Goal: Find specific page/section: Find specific page/section

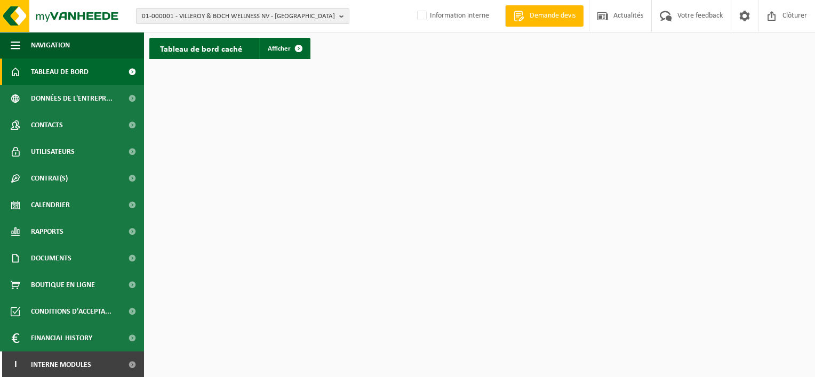
click at [181, 17] on span "01-000001 - VILLEROY & BOCH WELLNESS NV - ROESELARE" at bounding box center [238, 17] width 193 height 16
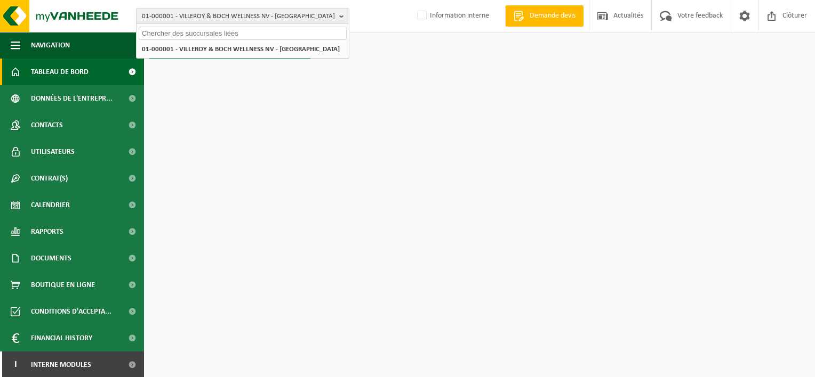
click at [189, 15] on span "01-000001 - VILLEROY & BOCH WELLNESS NV - ROESELARE" at bounding box center [238, 17] width 193 height 16
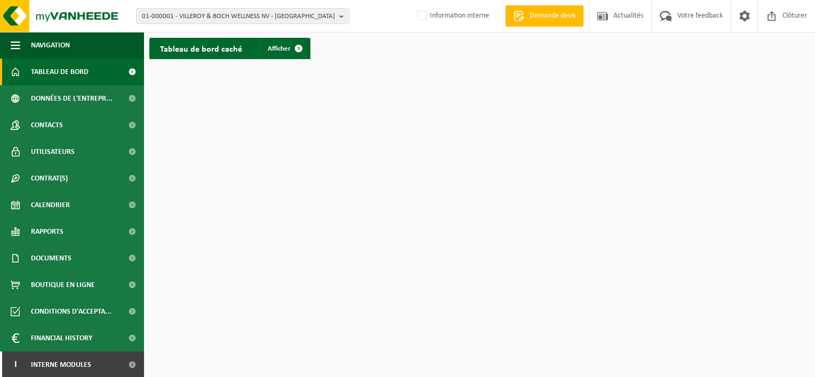
click at [175, 45] on h2 "Tableau de bord caché" at bounding box center [200, 48] width 103 height 21
click at [207, 11] on span "01-000001 - VILLEROY & BOCH WELLNESS NV - ROESELARE" at bounding box center [238, 17] width 193 height 16
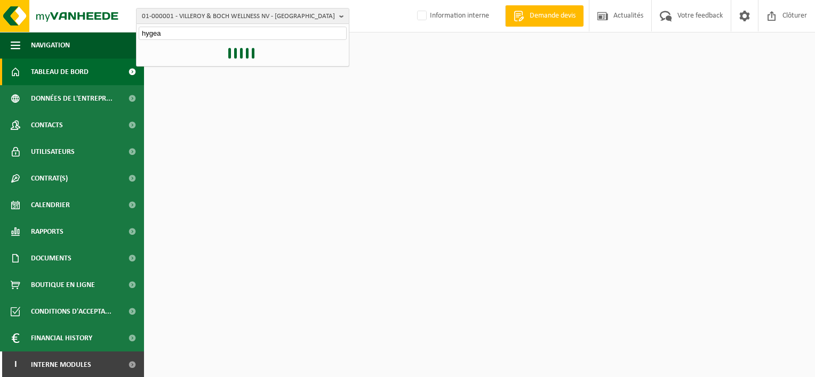
type input "hygea"
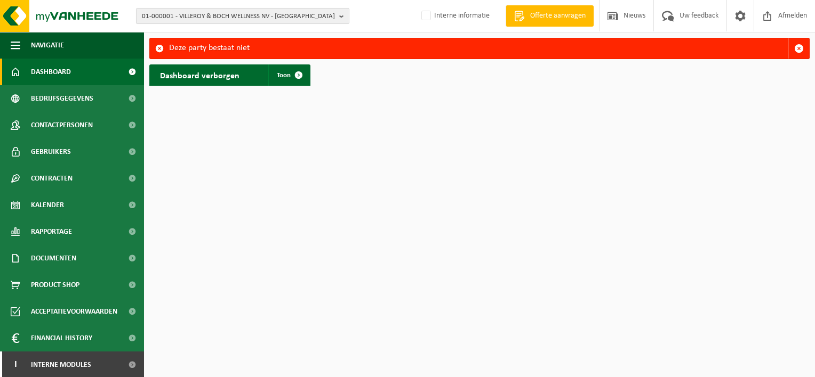
click at [343, 14] on b "button" at bounding box center [344, 16] width 10 height 15
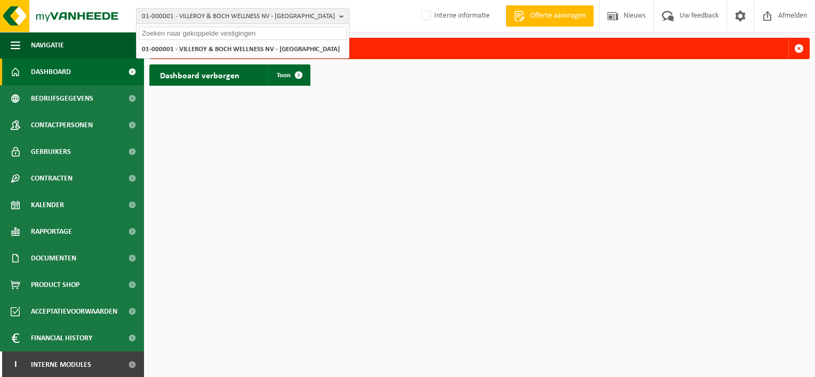
click at [200, 13] on span "01-000001 - VILLEROY & BOCH WELLNESS NV - [GEOGRAPHIC_DATA]" at bounding box center [238, 17] width 193 height 16
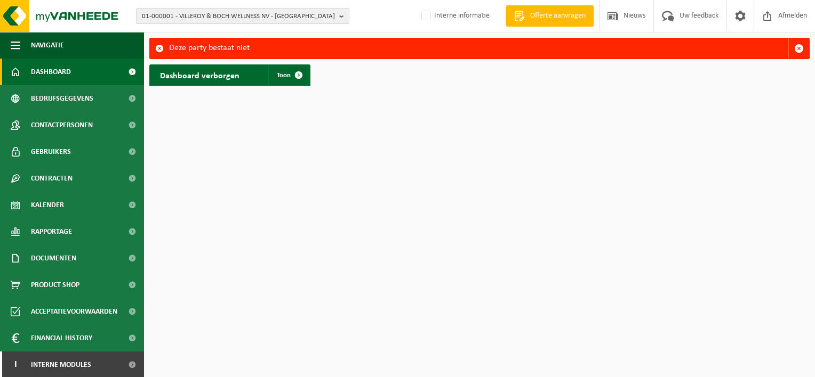
click at [170, 13] on span "01-000001 - VILLEROY & BOCH WELLNESS NV - [GEOGRAPHIC_DATA]" at bounding box center [238, 17] width 193 height 16
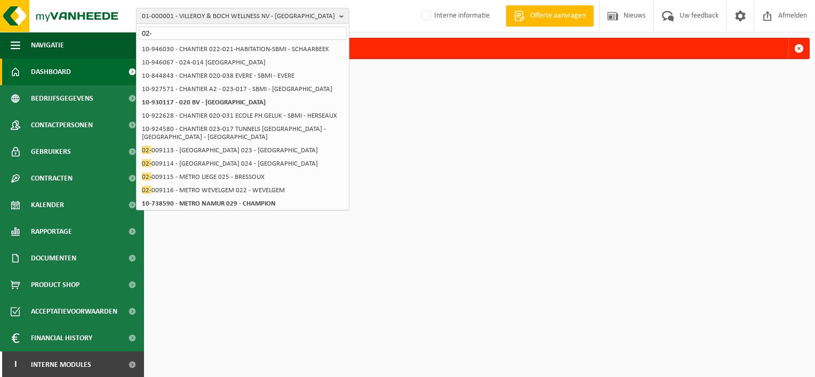
click at [203, 32] on input "02-" at bounding box center [243, 33] width 208 height 13
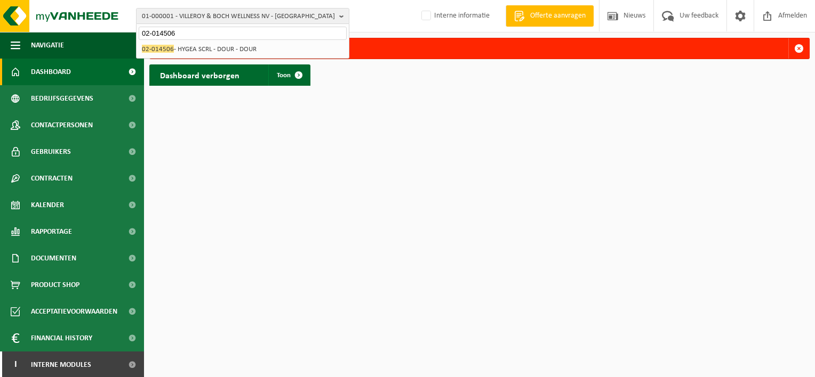
type input "02-014506"
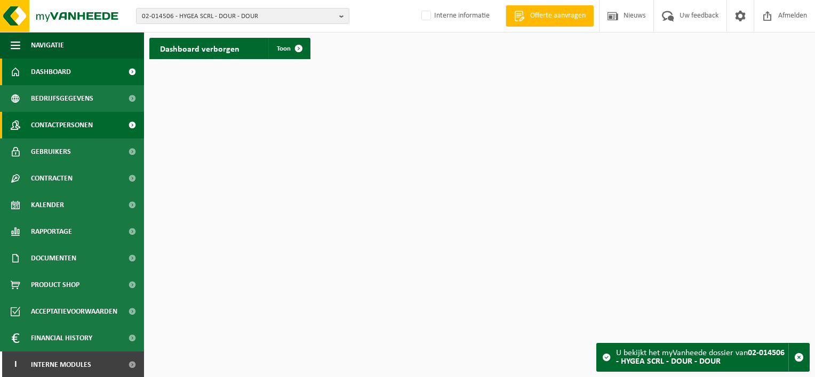
click at [73, 128] on span "Contactpersonen" at bounding box center [62, 125] width 62 height 27
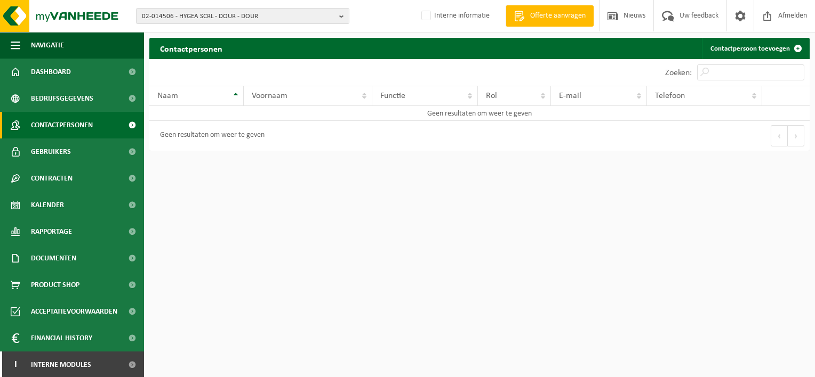
click at [123, 120] on span at bounding box center [132, 125] width 24 height 27
click at [17, 42] on span "button" at bounding box center [16, 45] width 10 height 27
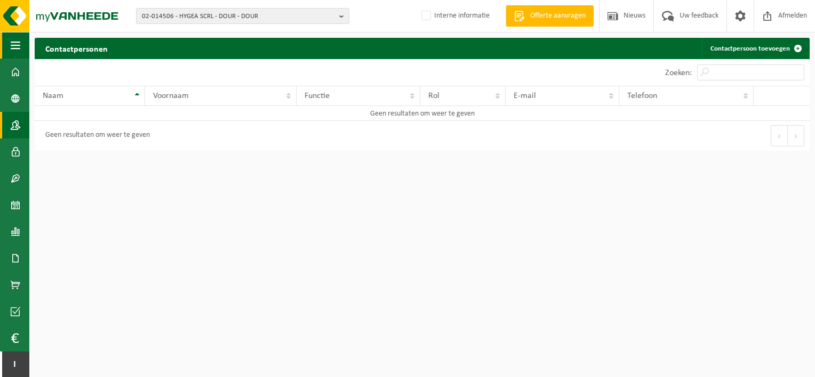
click at [12, 49] on span "button" at bounding box center [16, 45] width 10 height 27
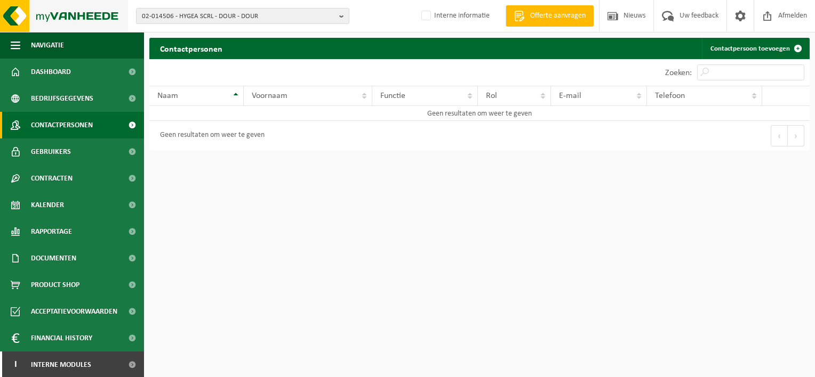
click at [20, 19] on img at bounding box center [64, 16] width 128 height 32
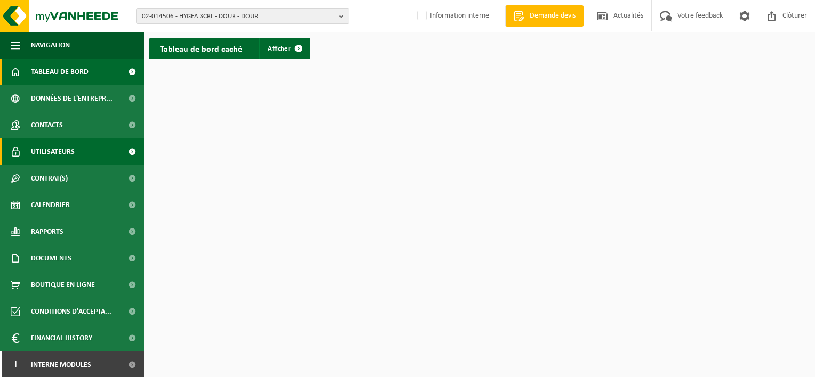
click at [121, 147] on span at bounding box center [132, 152] width 24 height 27
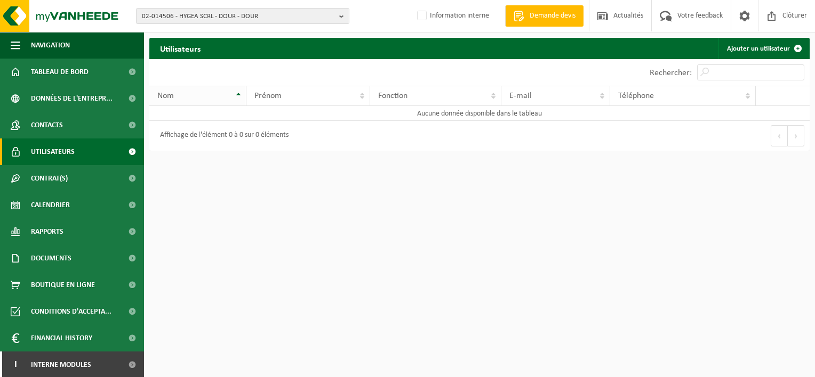
click at [186, 90] on th "Nom" at bounding box center [197, 96] width 97 height 20
click at [188, 95] on div "Nom" at bounding box center [194, 96] width 75 height 9
click at [216, 98] on div "Nom" at bounding box center [194, 96] width 75 height 9
click at [239, 93] on th "Nom" at bounding box center [197, 96] width 97 height 20
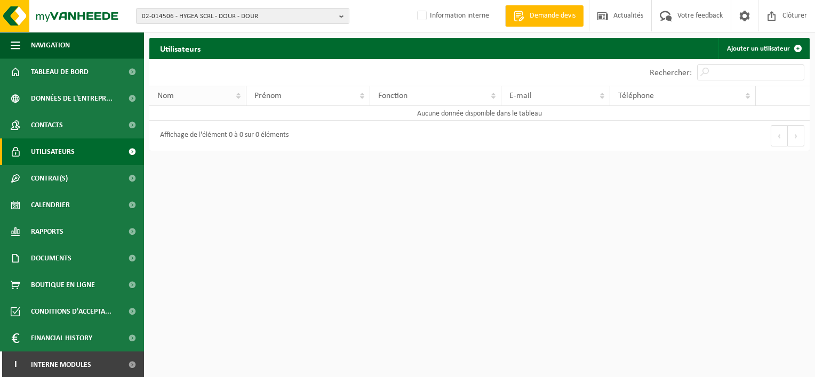
click at [201, 96] on div "Nom" at bounding box center [194, 96] width 75 height 9
click at [754, 76] on input "Rechercher:" at bounding box center [750, 73] width 107 height 16
type input "BARIGAND"
click at [56, 124] on span "Contacts" at bounding box center [47, 125] width 32 height 27
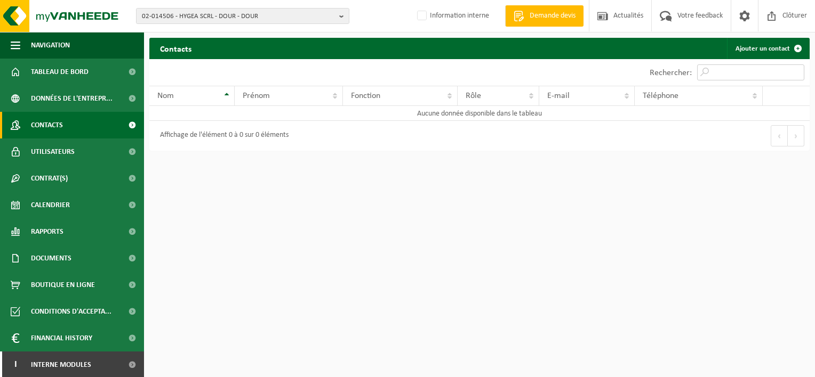
click at [748, 71] on input "Rechercher:" at bounding box center [750, 73] width 107 height 16
click at [763, 75] on input "BARIGAND" at bounding box center [750, 73] width 107 height 16
type input "BRICE"
click at [122, 149] on span at bounding box center [132, 152] width 24 height 27
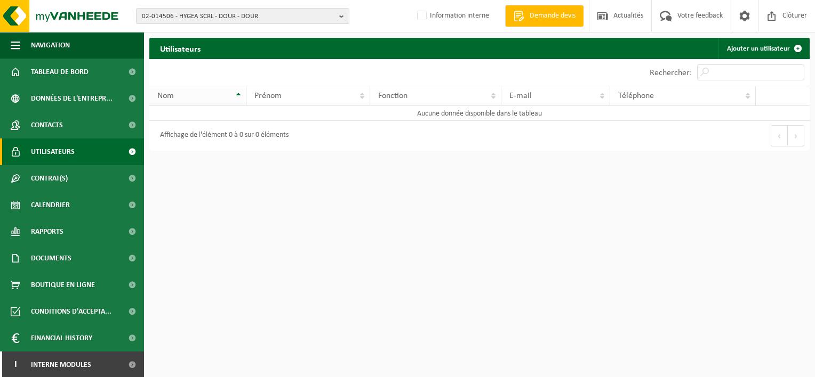
click at [194, 96] on div "Nom" at bounding box center [194, 96] width 75 height 9
click at [736, 71] on input "Rechercher:" at bounding box center [750, 73] width 107 height 16
type input "BRICE"
click at [342, 17] on b "button" at bounding box center [344, 16] width 10 height 15
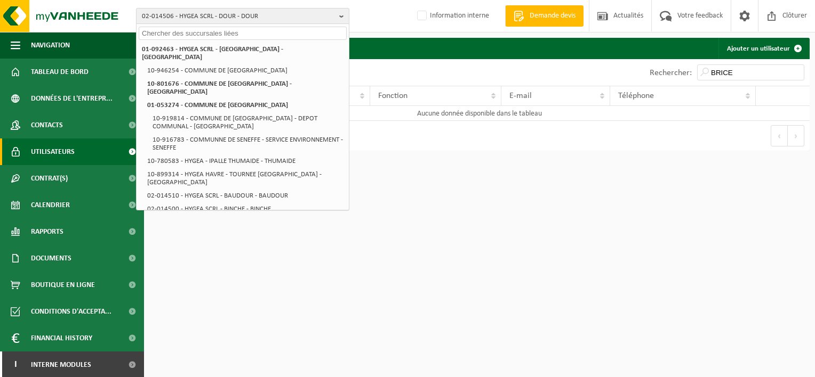
click at [200, 15] on span "02-014506 - HYGEA SCRL - DOUR - DOUR" at bounding box center [238, 17] width 193 height 16
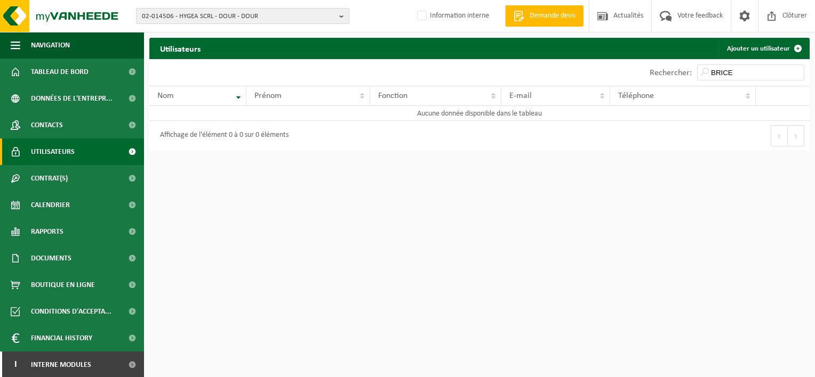
click at [340, 14] on b "button" at bounding box center [344, 16] width 10 height 15
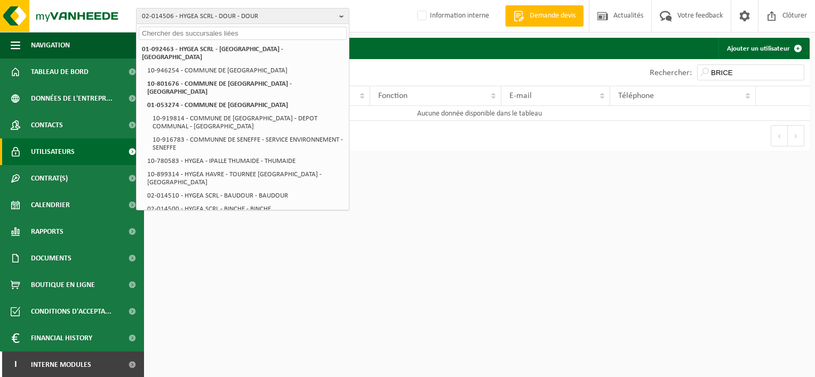
click at [186, 34] on input "text" at bounding box center [243, 33] width 208 height 13
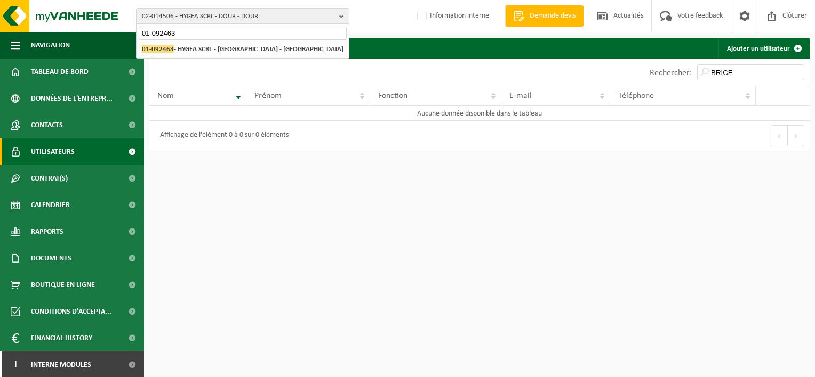
type input "01-092463"
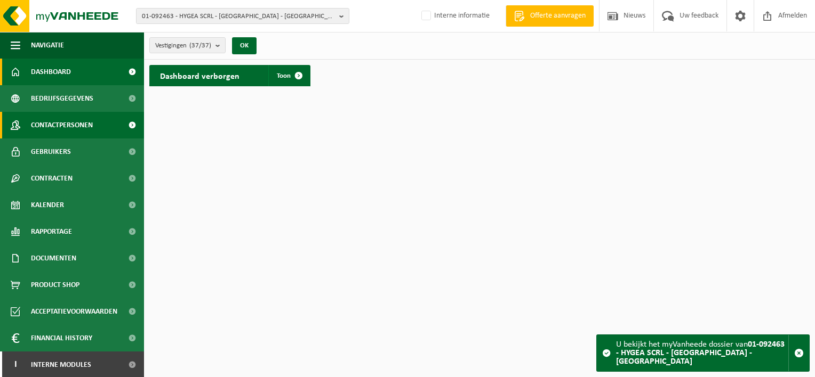
click at [87, 126] on span "Contactpersonen" at bounding box center [62, 125] width 62 height 27
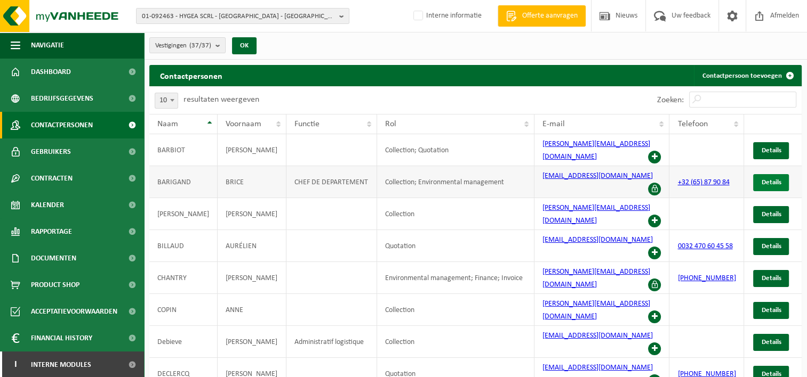
click at [766, 179] on span "Details" at bounding box center [771, 182] width 20 height 7
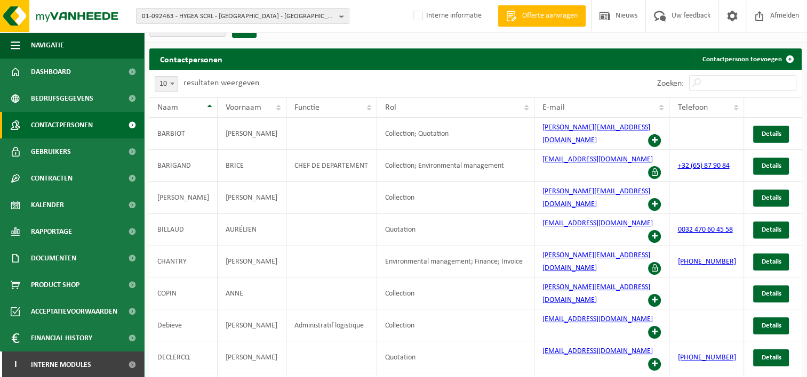
scroll to position [25, 0]
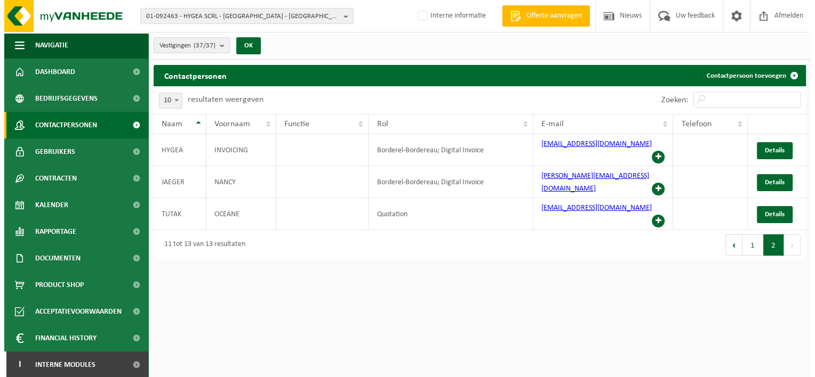
scroll to position [0, 0]
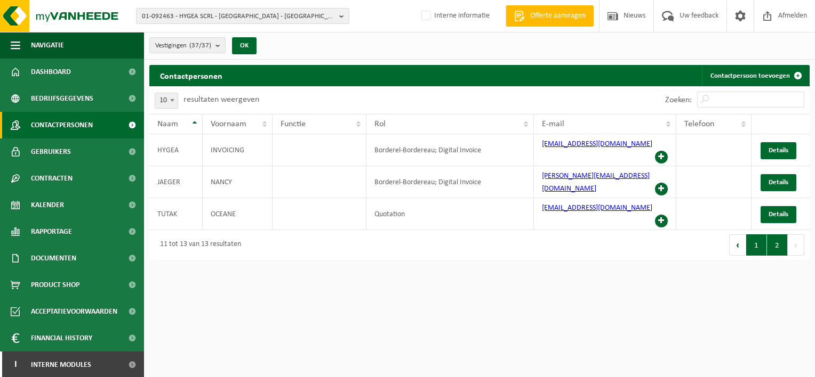
click at [762, 235] on button "1" at bounding box center [756, 245] width 21 height 21
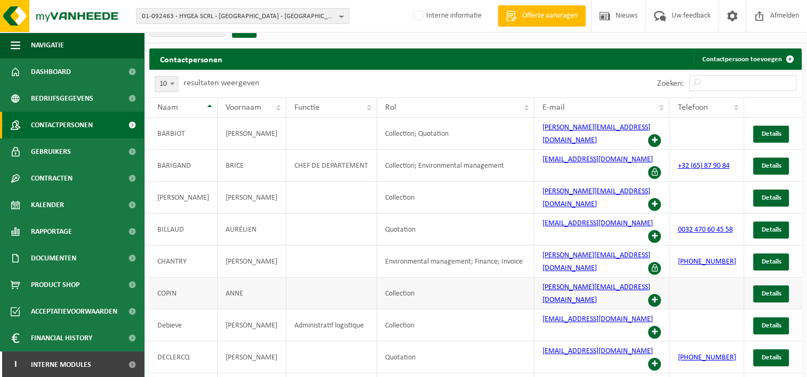
scroll to position [25, 0]
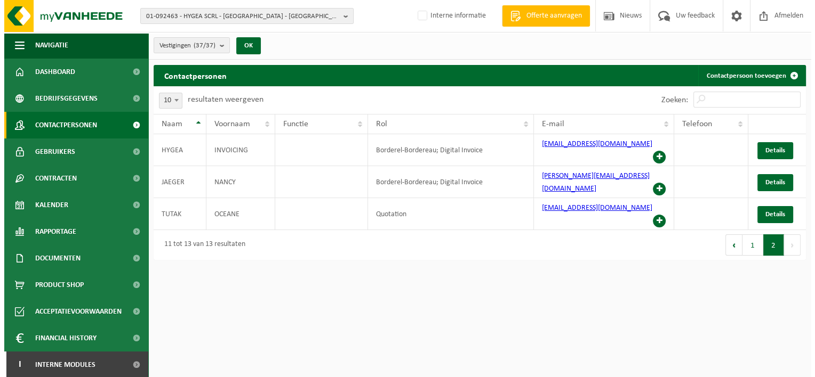
scroll to position [0, 0]
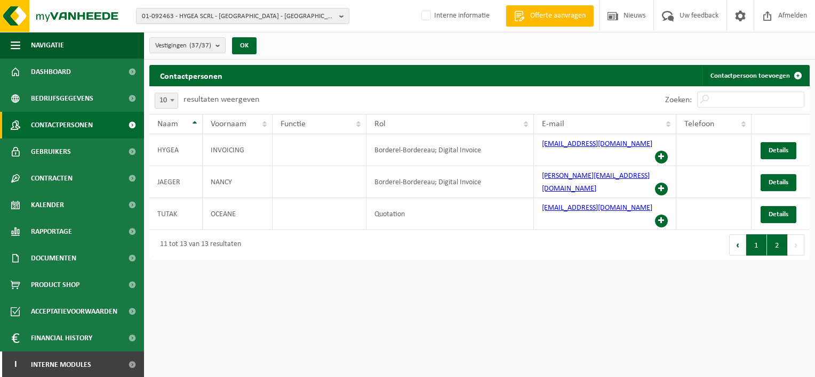
click at [752, 235] on button "1" at bounding box center [756, 245] width 21 height 21
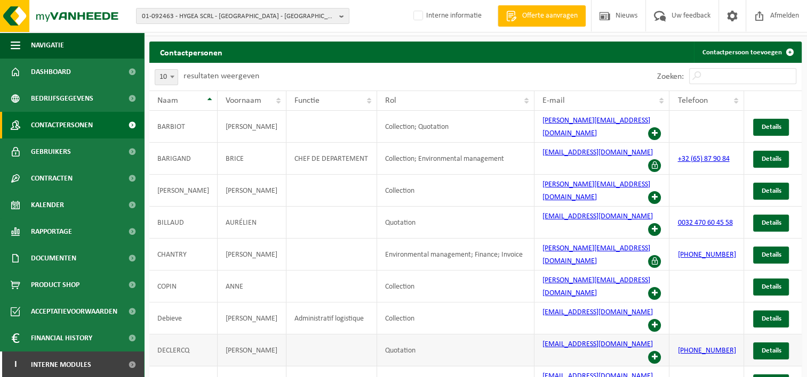
scroll to position [25, 0]
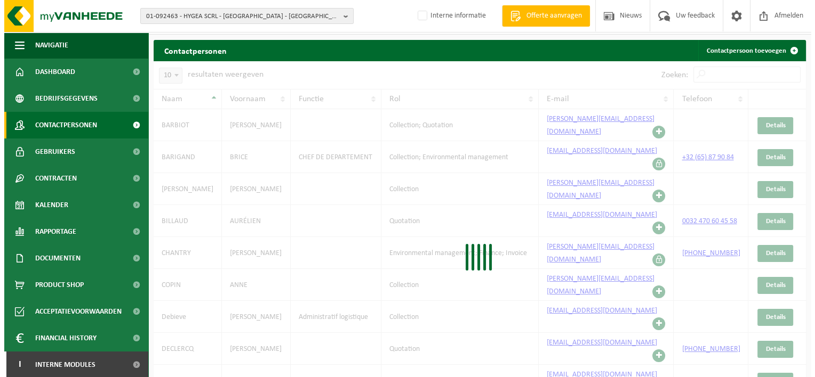
scroll to position [0, 0]
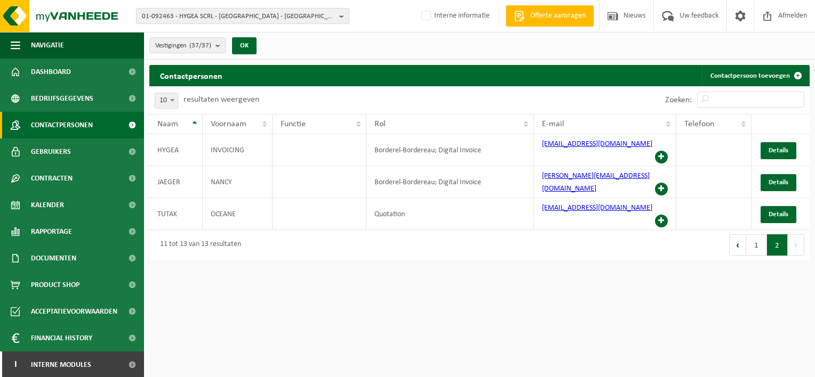
click at [757, 235] on button "1" at bounding box center [756, 245] width 21 height 21
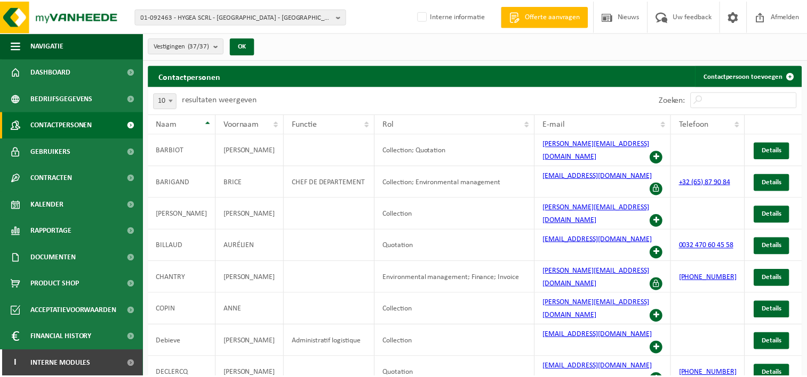
scroll to position [15, 0]
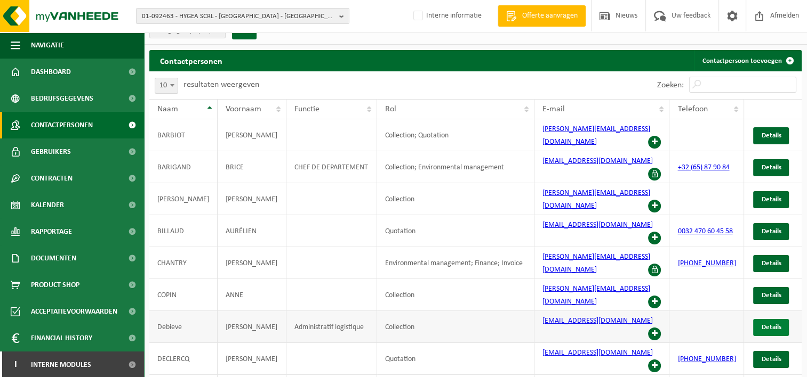
click at [765, 324] on span "Details" at bounding box center [771, 327] width 20 height 7
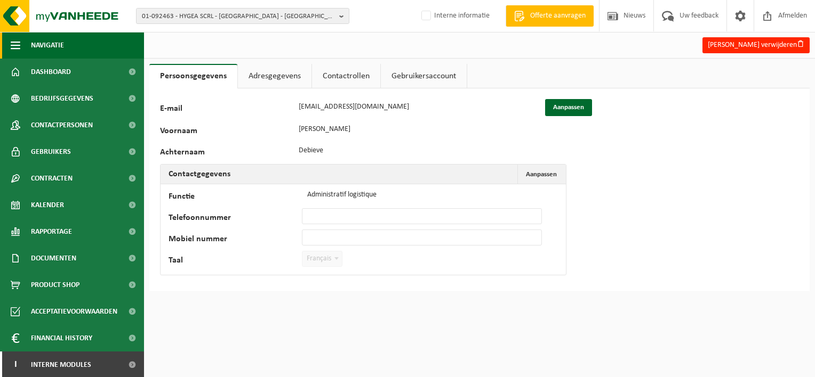
click at [17, 43] on span "button" at bounding box center [16, 45] width 10 height 27
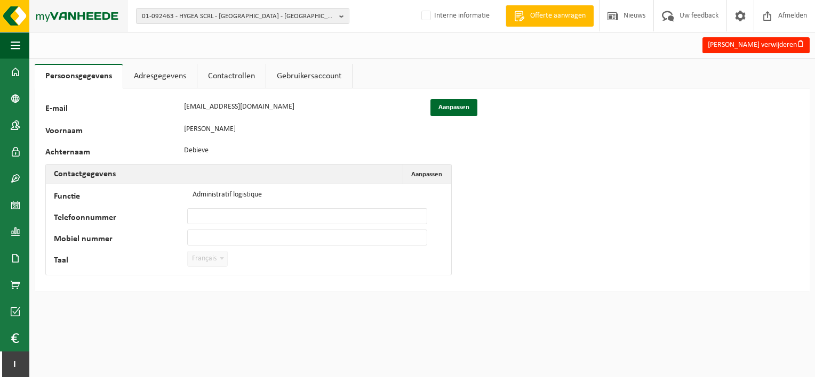
click at [17, 21] on img at bounding box center [64, 16] width 128 height 32
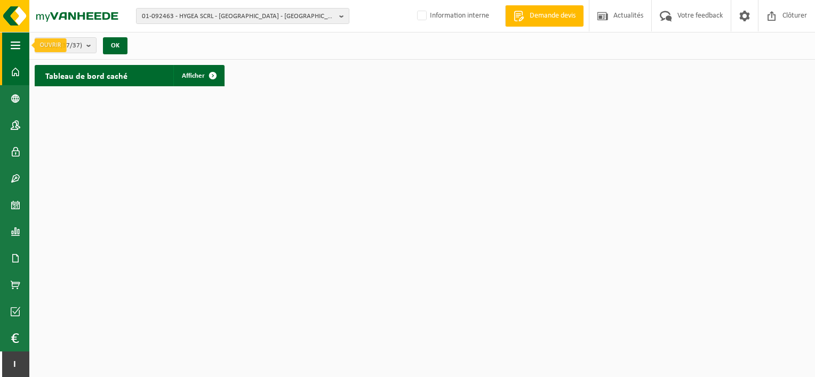
click at [16, 43] on span "button" at bounding box center [16, 45] width 10 height 27
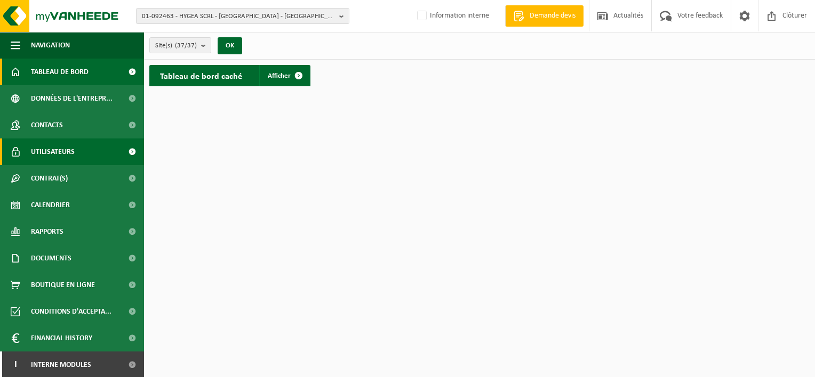
click at [123, 154] on span at bounding box center [132, 152] width 24 height 27
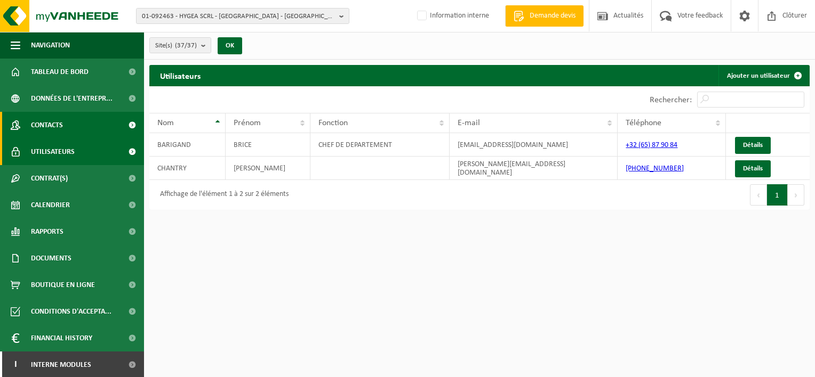
click at [86, 125] on link "Contacts" at bounding box center [72, 125] width 144 height 27
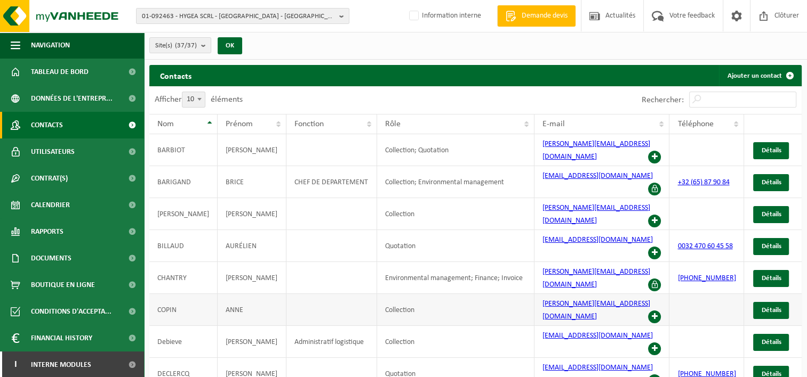
scroll to position [25, 0]
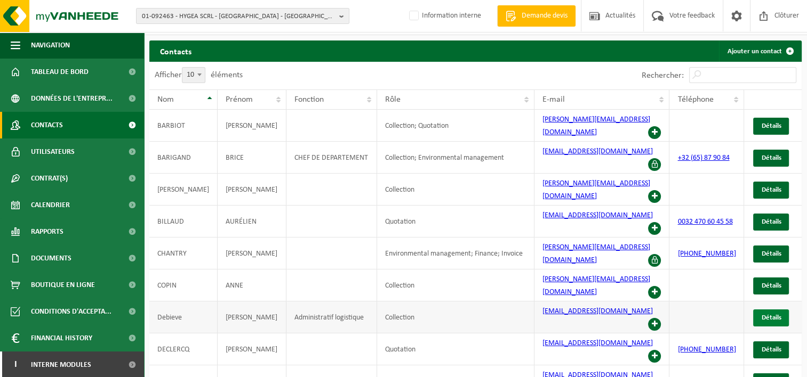
click at [763, 315] on span "Détails" at bounding box center [771, 318] width 20 height 7
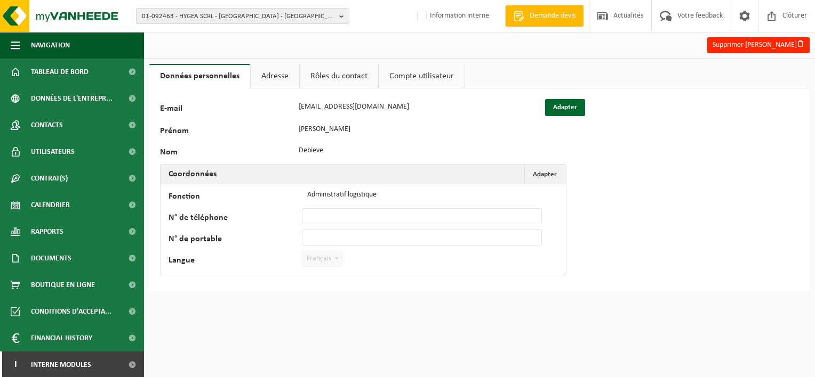
click at [278, 77] on link "Adresse" at bounding box center [275, 76] width 49 height 25
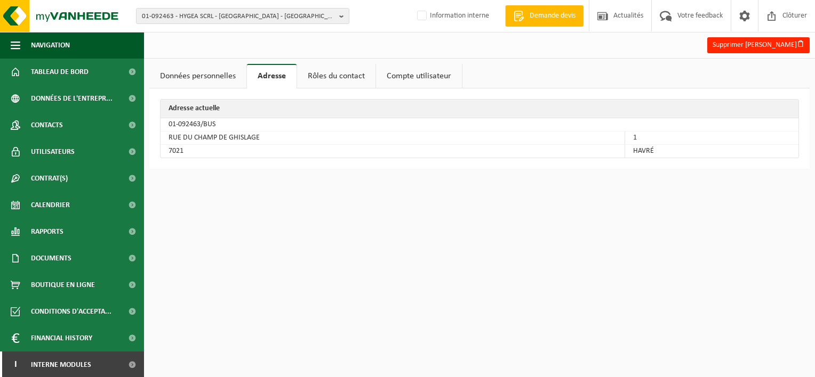
click at [331, 74] on link "Rôles du contact" at bounding box center [336, 76] width 78 height 25
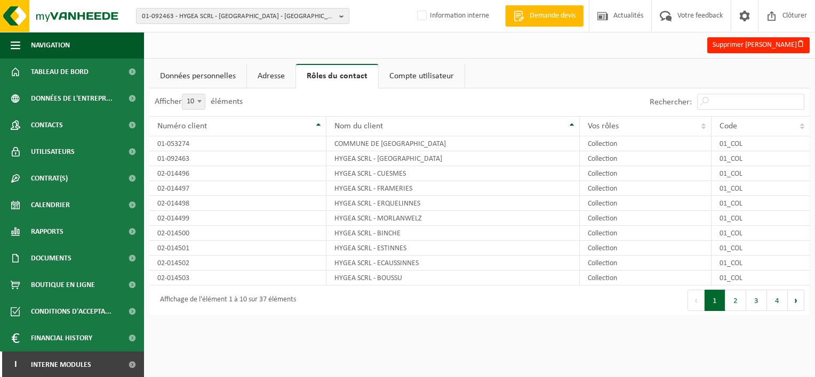
click at [414, 79] on link "Compte utilisateur" at bounding box center [421, 76] width 86 height 25
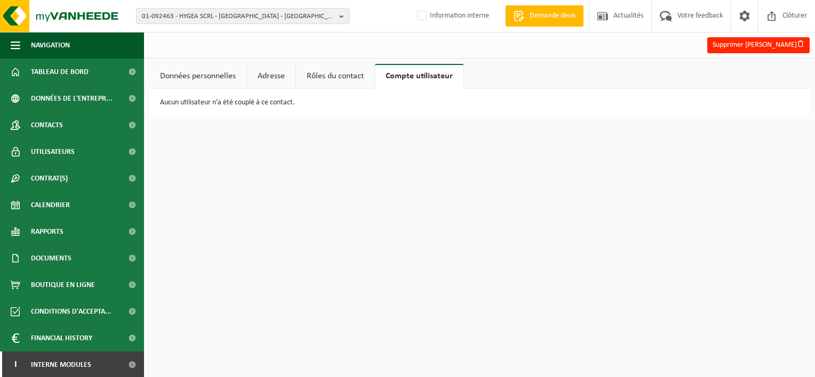
click at [350, 77] on link "Rôles du contact" at bounding box center [335, 76] width 78 height 25
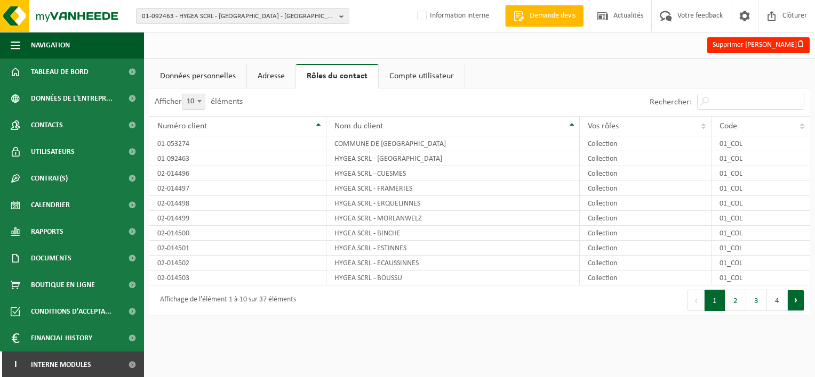
click at [792, 304] on button "Suivant" at bounding box center [795, 300] width 17 height 21
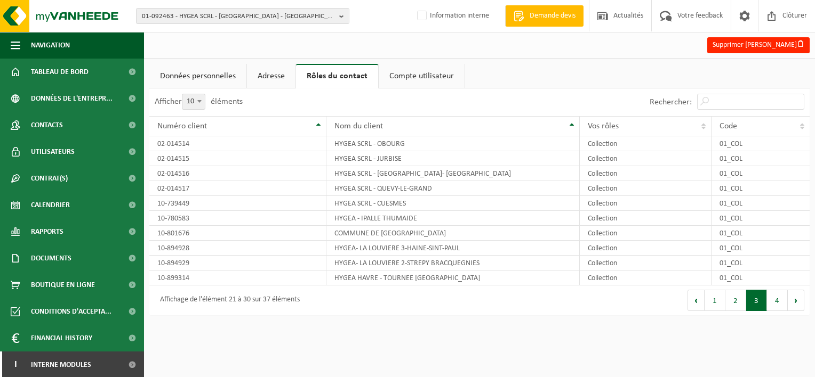
click at [792, 304] on button "Suivant" at bounding box center [795, 300] width 17 height 21
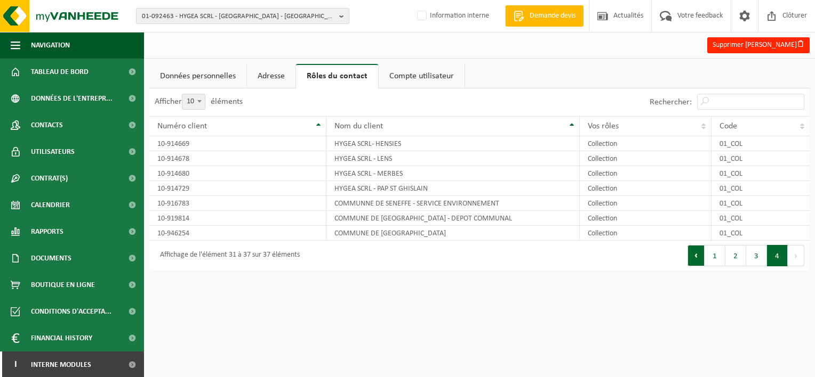
click at [697, 256] on button "Précédent" at bounding box center [695, 255] width 17 height 21
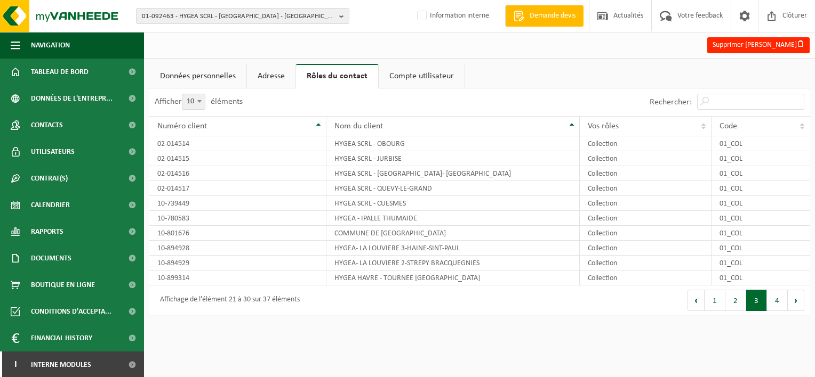
click at [697, 256] on td "Collection" at bounding box center [645, 263] width 132 height 15
click at [695, 300] on button "Précédent" at bounding box center [695, 300] width 17 height 21
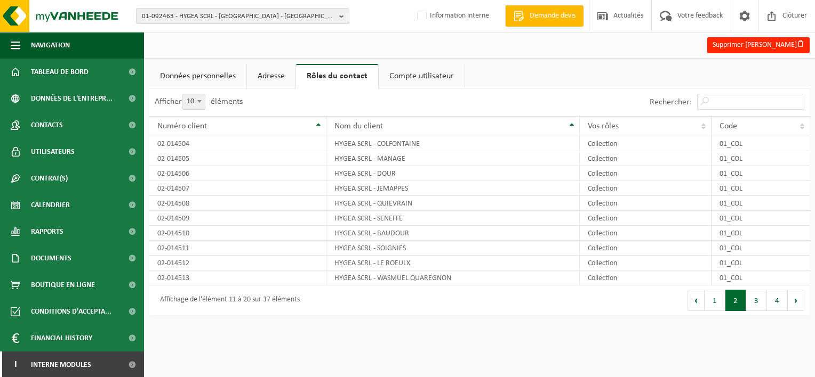
click at [695, 300] on button "Précédent" at bounding box center [695, 300] width 17 height 21
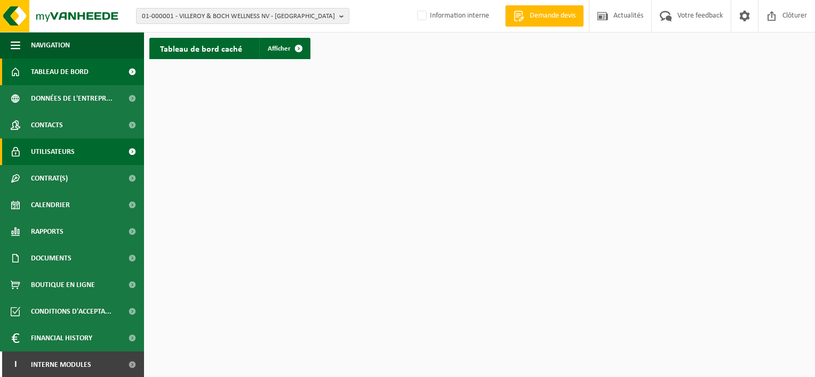
click at [74, 152] on span "Utilisateurs" at bounding box center [53, 152] width 44 height 27
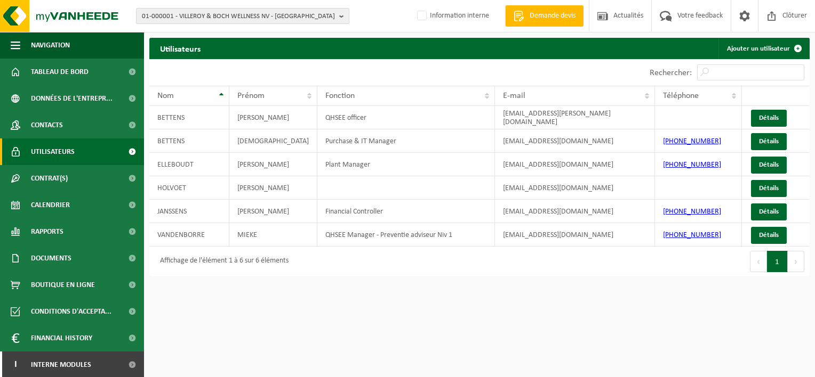
click at [341, 12] on b "button" at bounding box center [344, 16] width 10 height 15
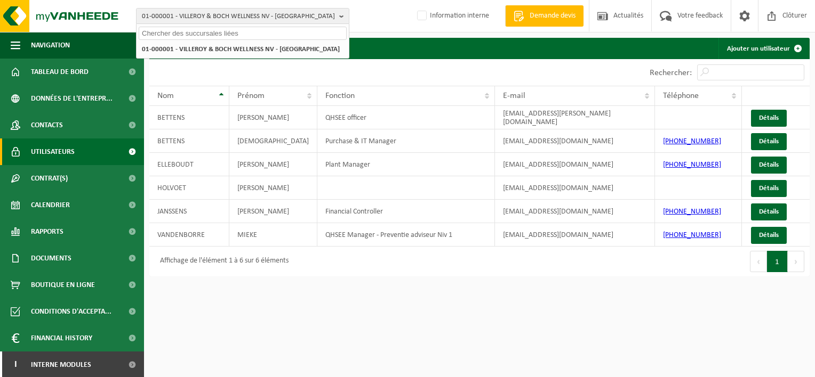
click at [207, 36] on input "text" at bounding box center [243, 33] width 208 height 13
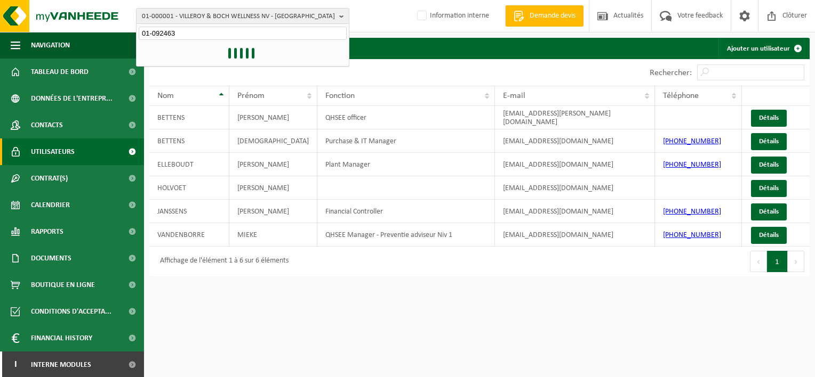
type input "01-092463"
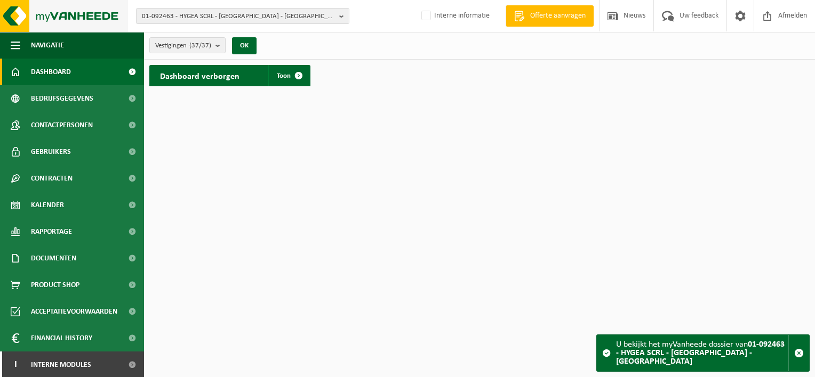
click at [11, 18] on img at bounding box center [64, 16] width 128 height 32
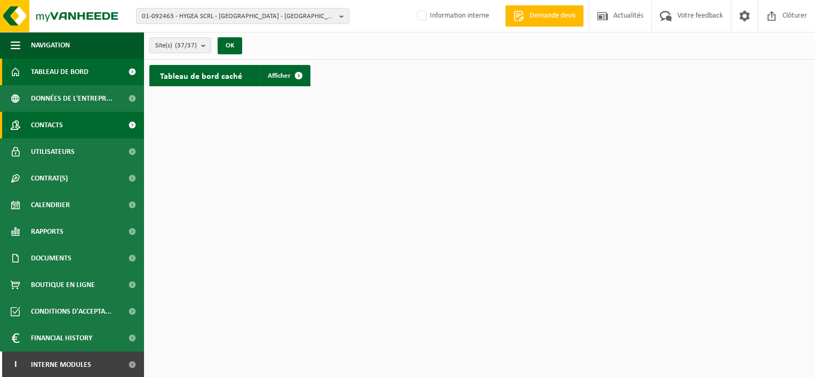
click at [50, 126] on span "Contacts" at bounding box center [47, 125] width 32 height 27
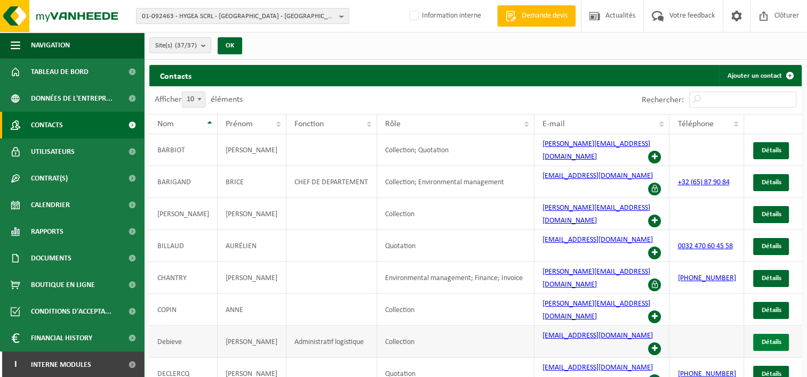
click at [768, 339] on span "Détails" at bounding box center [771, 342] width 20 height 7
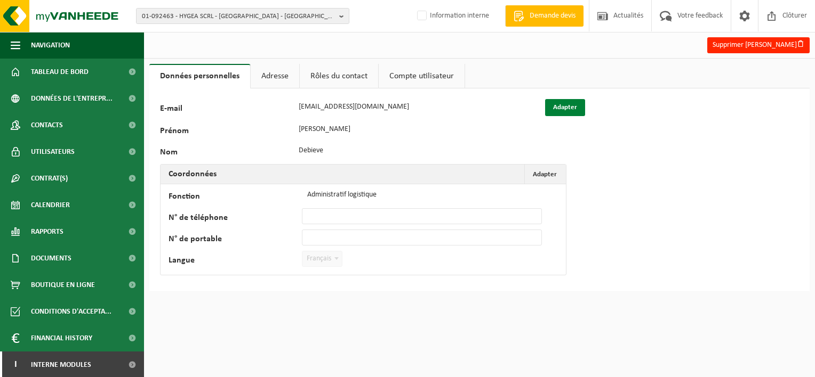
click at [563, 106] on button "Adapter" at bounding box center [565, 107] width 40 height 17
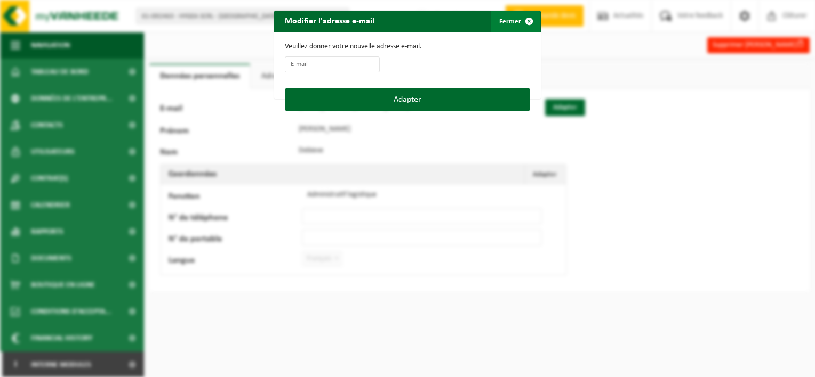
click at [527, 19] on span "button" at bounding box center [528, 21] width 21 height 21
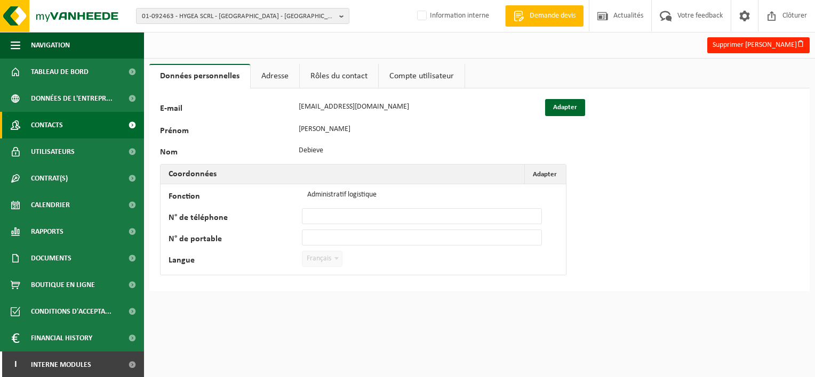
click at [58, 129] on span "Contacts" at bounding box center [47, 125] width 32 height 27
